Goal: Information Seeking & Learning: Learn about a topic

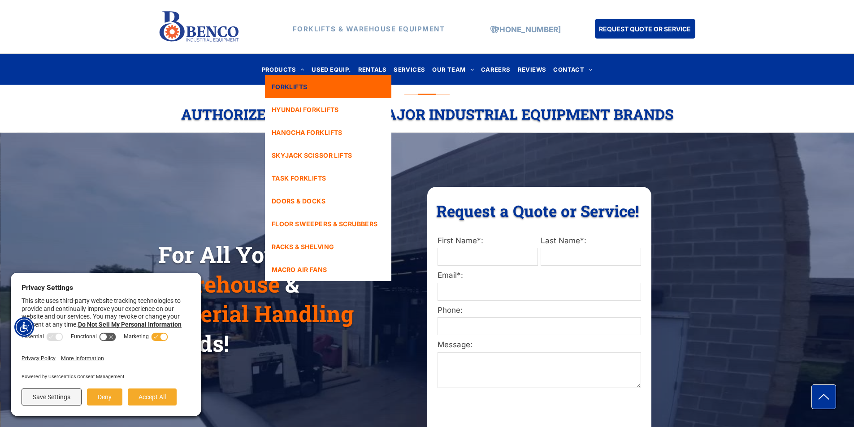
click at [289, 91] on span "FORKLIFTS" at bounding box center [290, 86] width 36 height 9
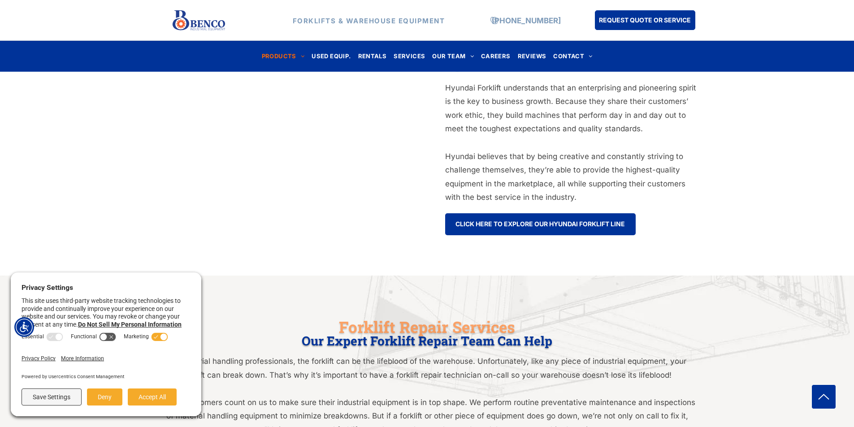
scroll to position [538, 0]
